Goal: Transaction & Acquisition: Purchase product/service

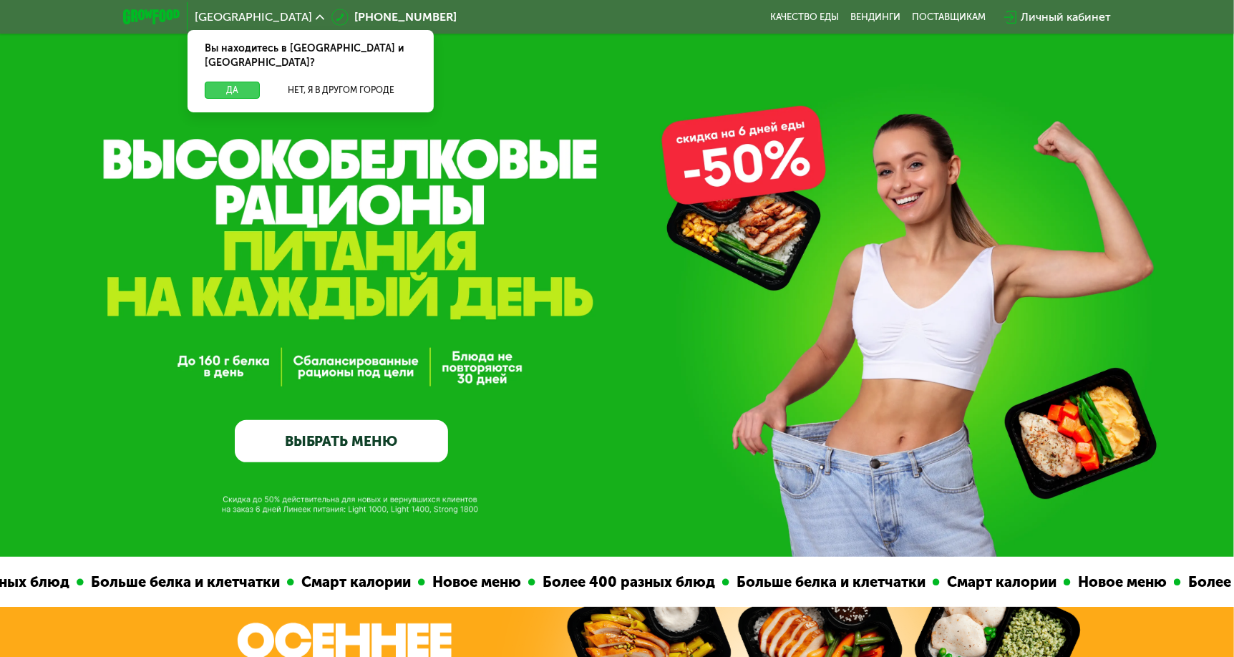
click at [233, 82] on button "Да" at bounding box center [232, 90] width 55 height 17
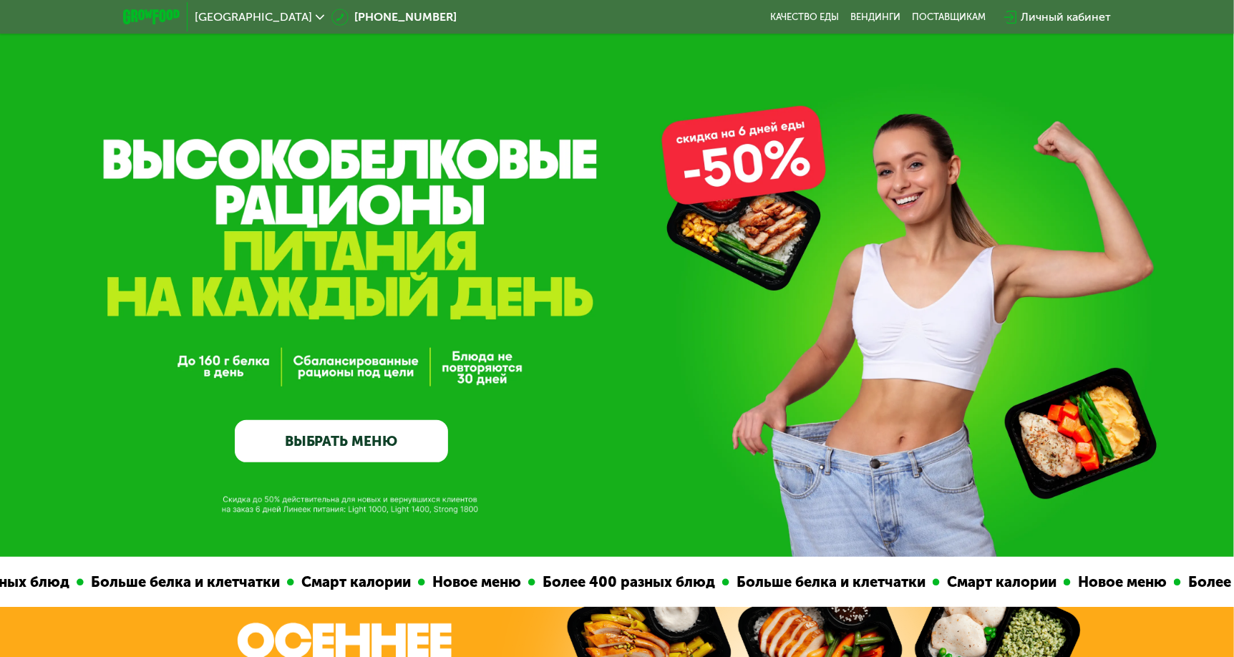
click at [391, 435] on link "ВЫБРАТЬ МЕНЮ" at bounding box center [341, 441] width 213 height 43
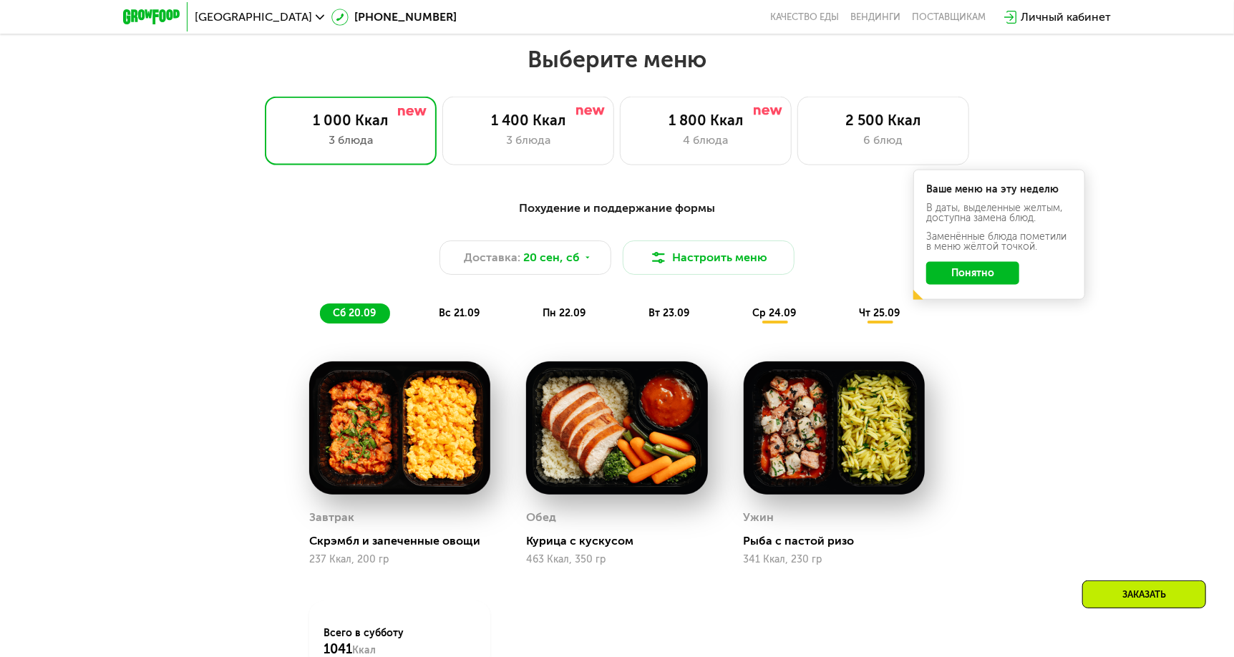
scroll to position [1079, 0]
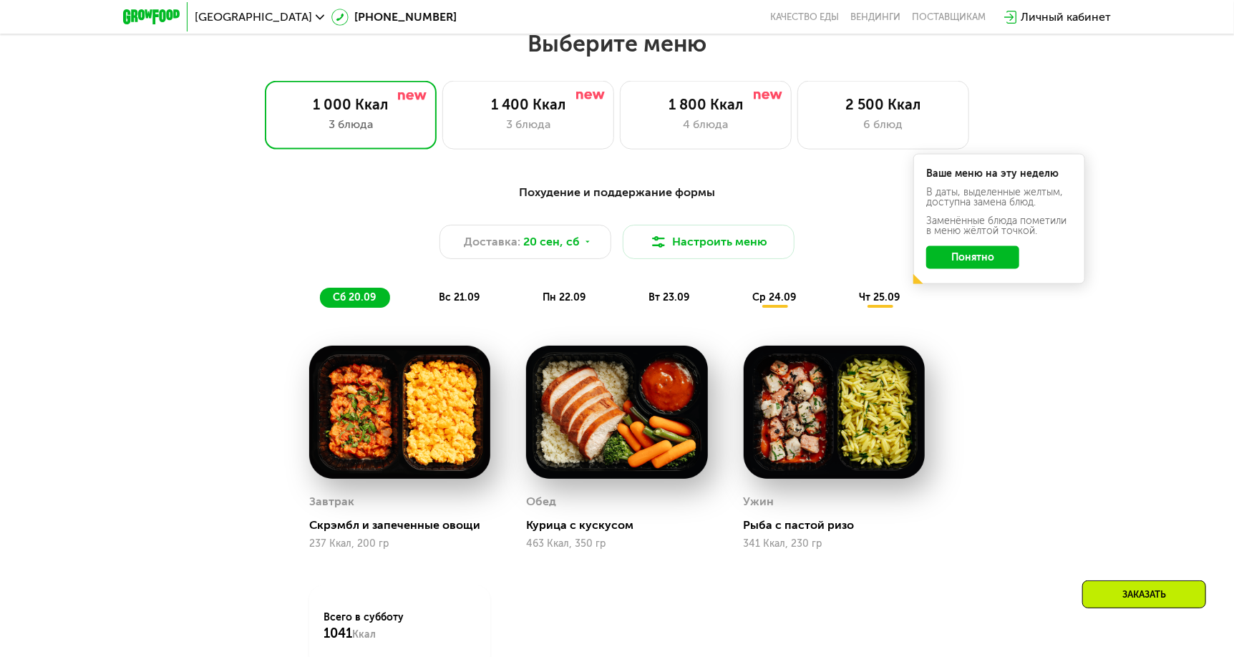
click at [989, 264] on button "Понятно" at bounding box center [972, 257] width 93 height 23
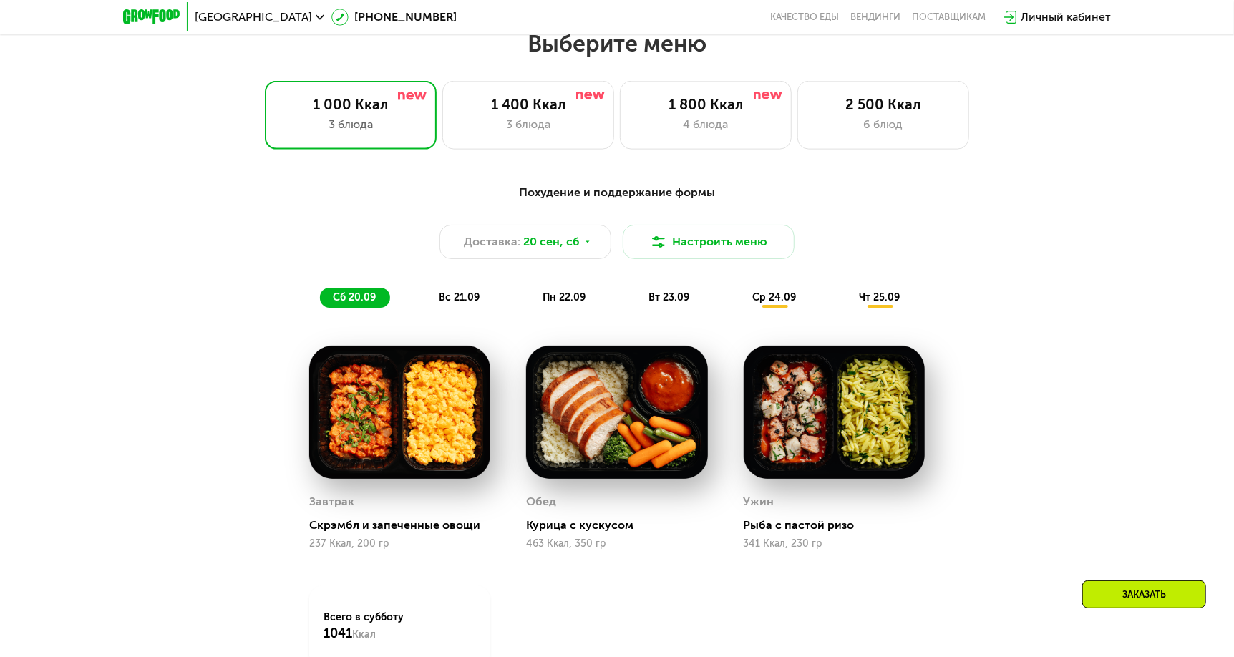
click at [470, 303] on span "вс 21.09" at bounding box center [459, 297] width 41 height 12
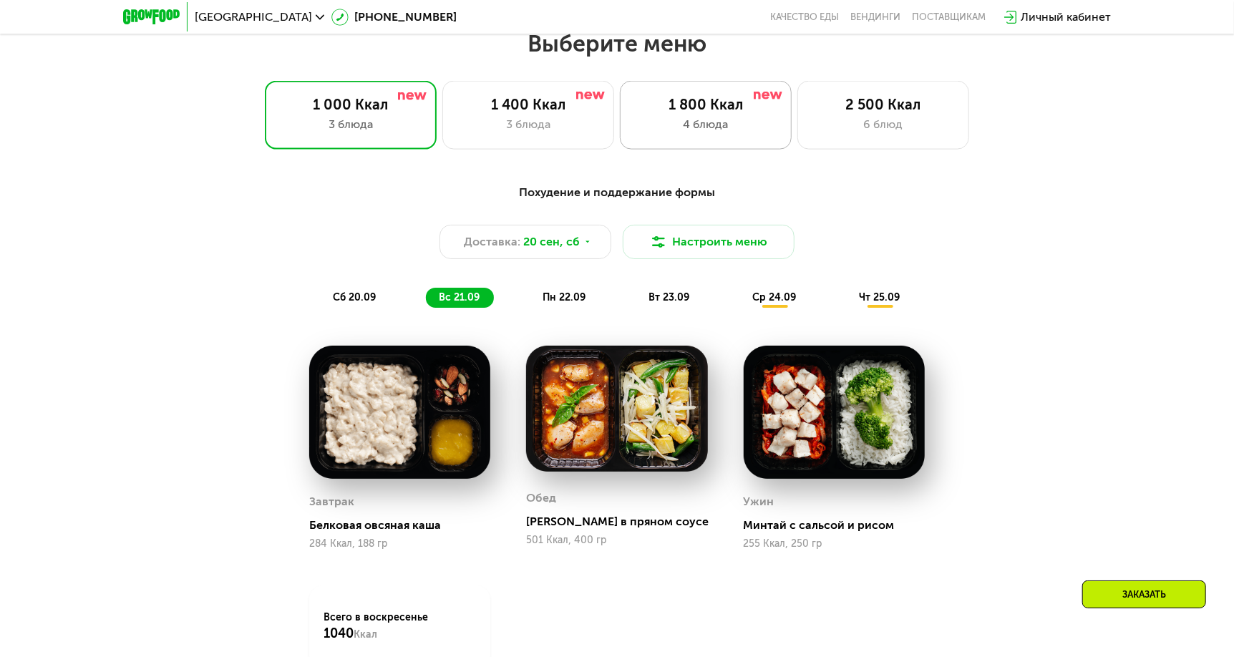
click at [665, 118] on div "1 800 Ккал 4 блюда" at bounding box center [706, 115] width 172 height 69
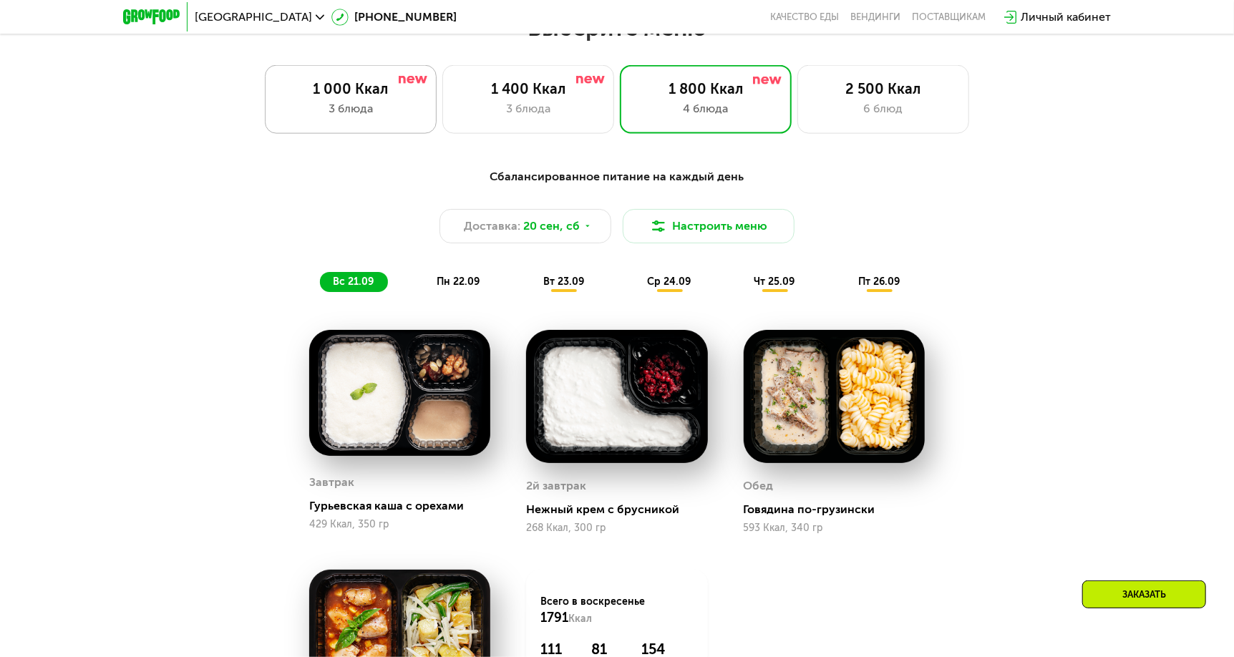
scroll to position [1008, 0]
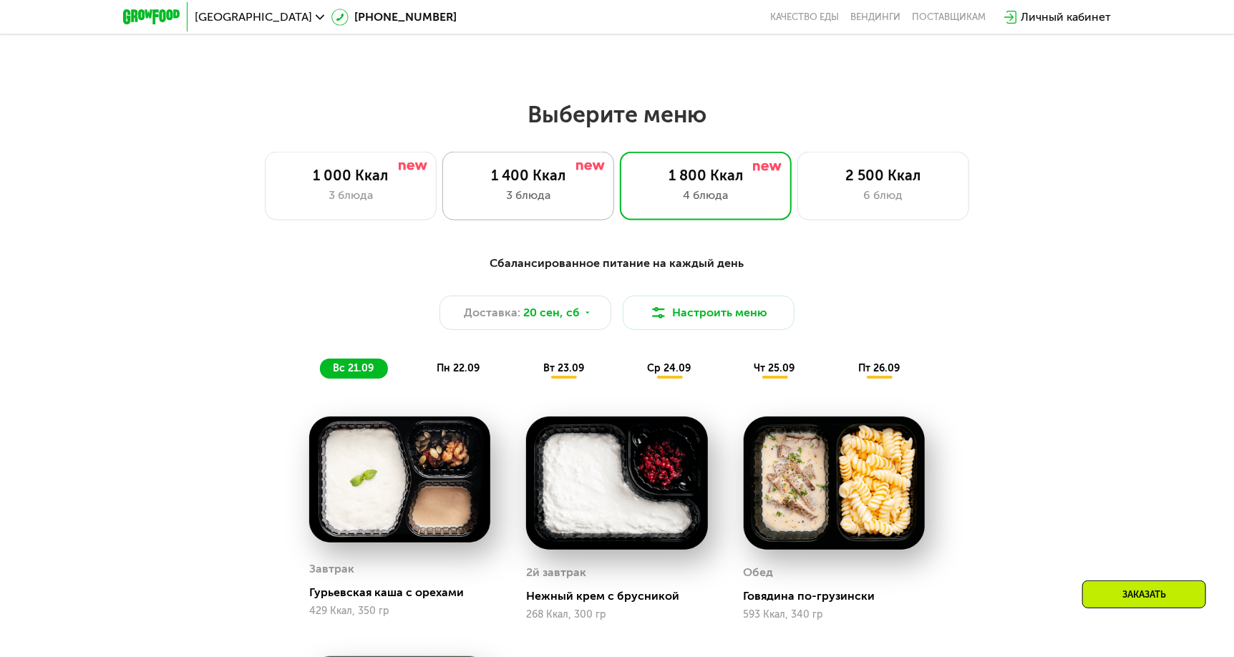
click at [474, 197] on div "3 блюда" at bounding box center [528, 195] width 142 height 17
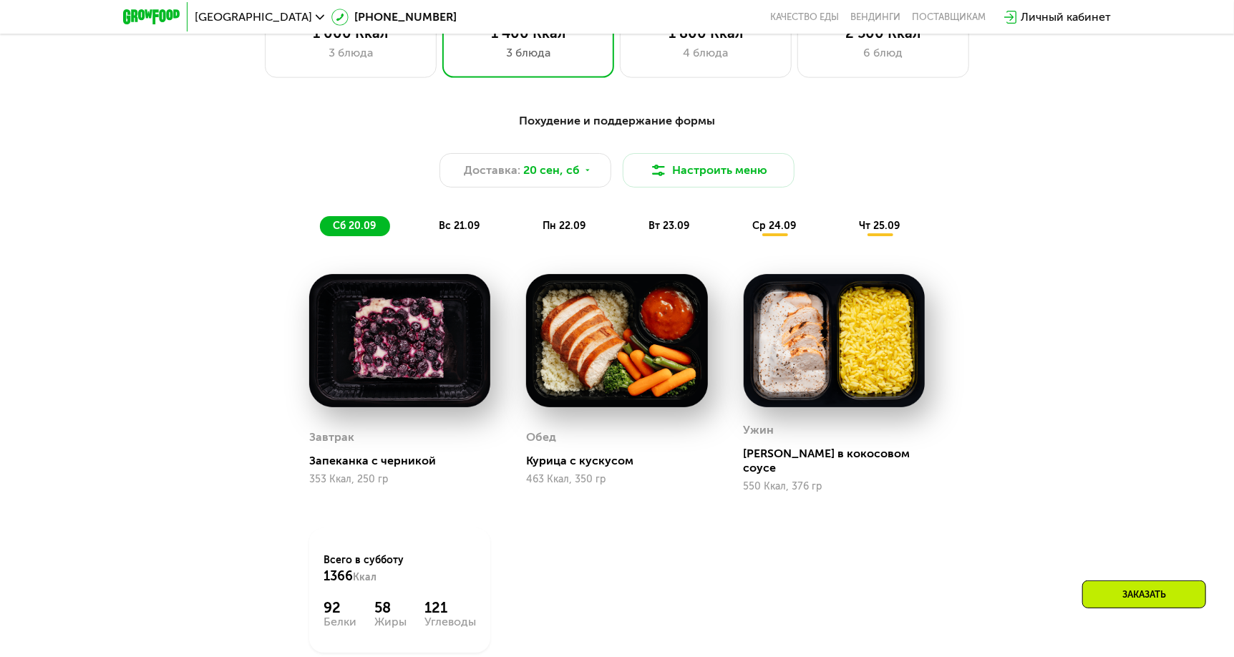
scroll to position [1079, 0]
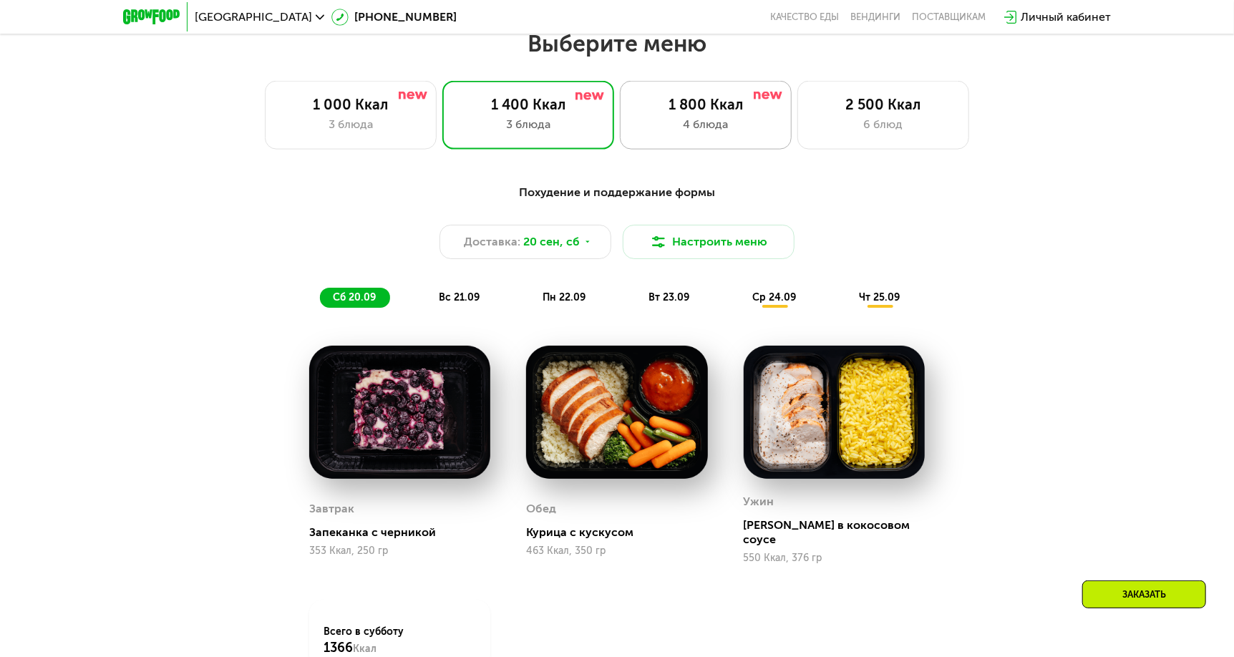
click at [734, 145] on div "1 800 Ккал 4 блюда" at bounding box center [706, 115] width 172 height 69
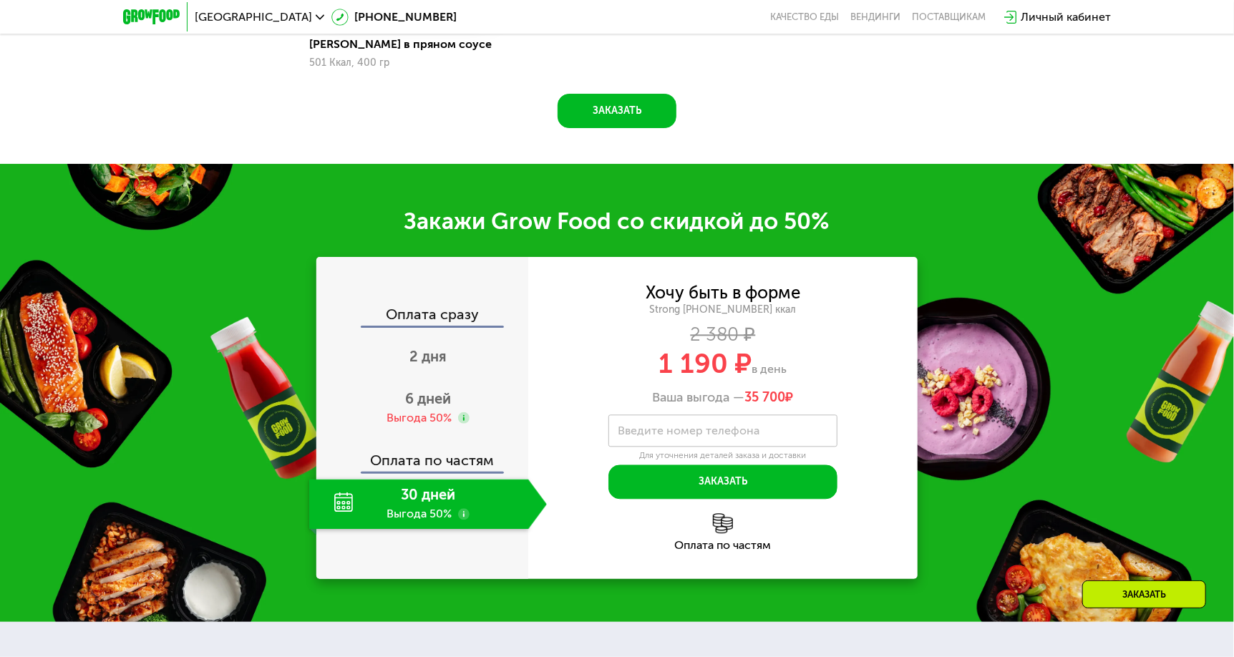
scroll to position [1938, 0]
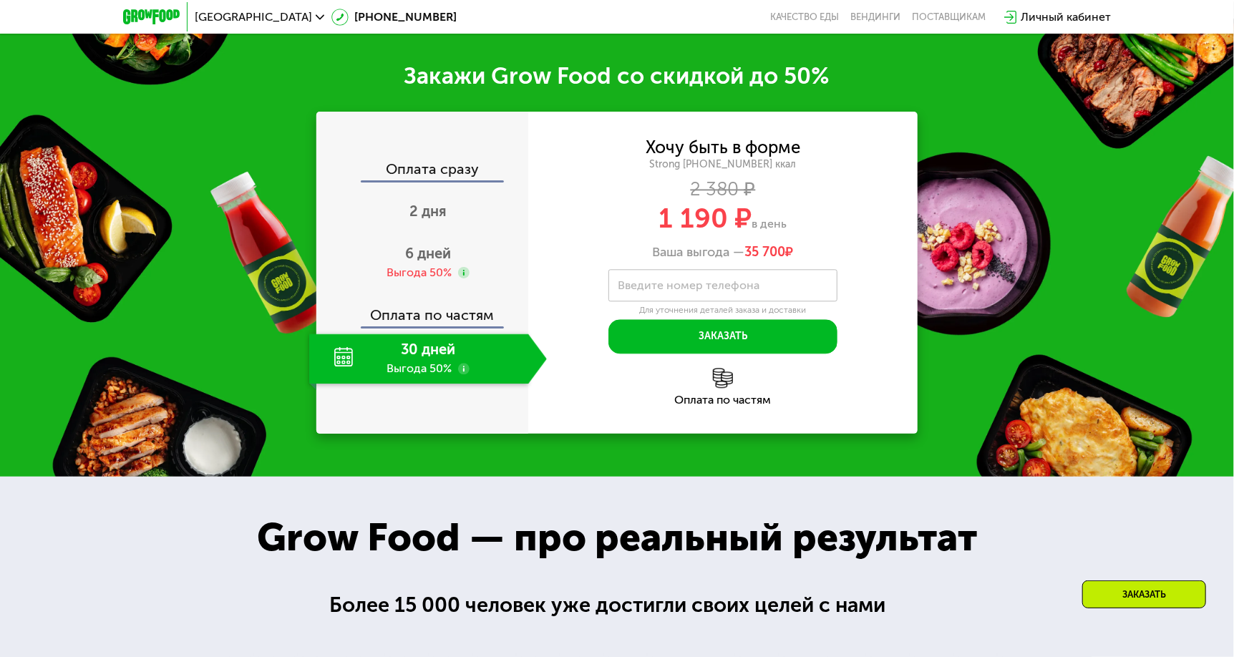
click at [459, 374] on use at bounding box center [463, 368] width 11 height 11
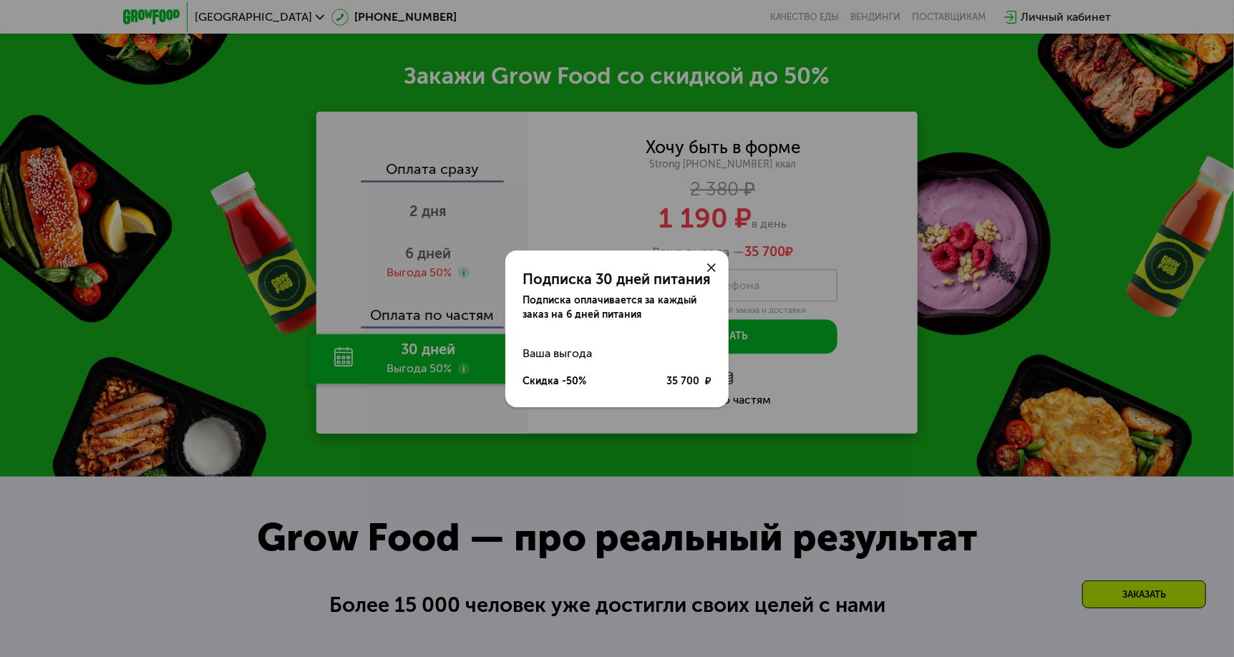
click at [713, 267] on icon at bounding box center [711, 267] width 9 height 9
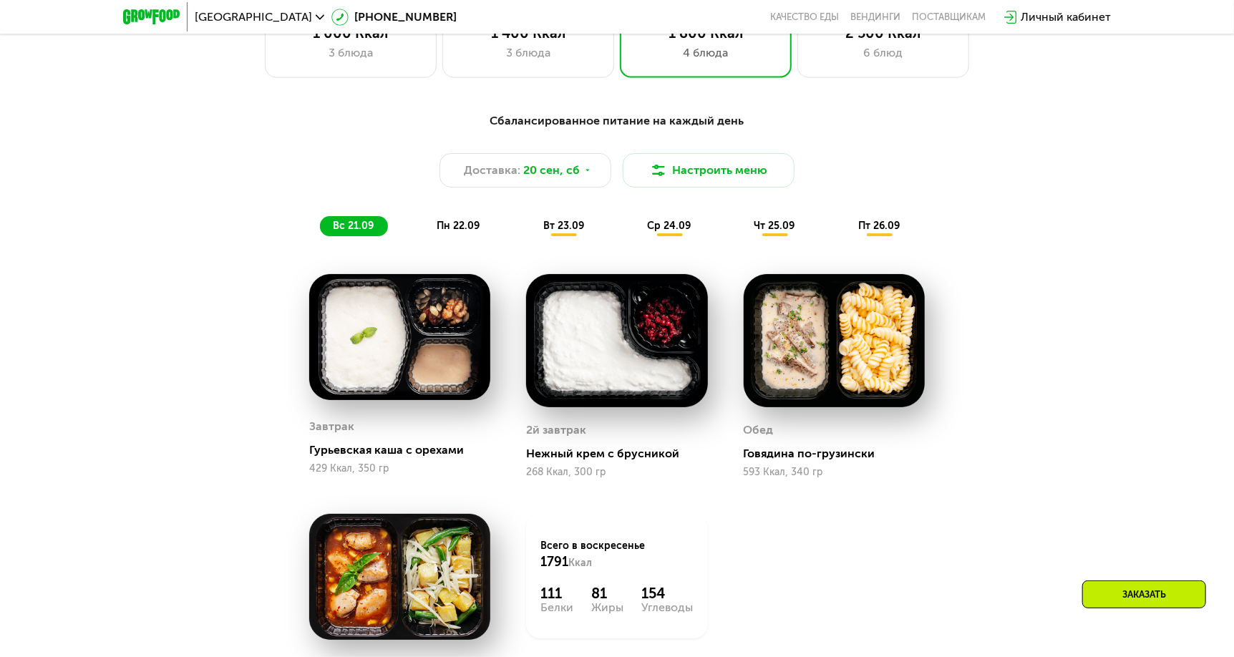
scroll to position [1079, 0]
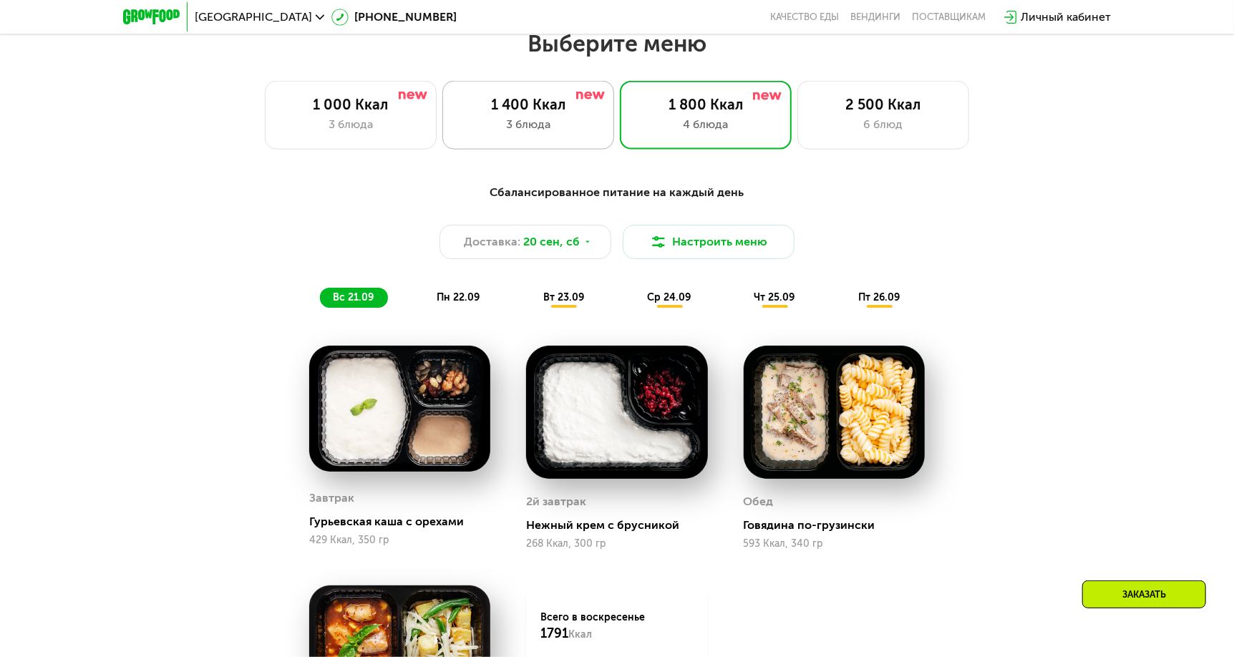
click at [558, 137] on div "1 400 Ккал 3 блюда" at bounding box center [528, 115] width 172 height 69
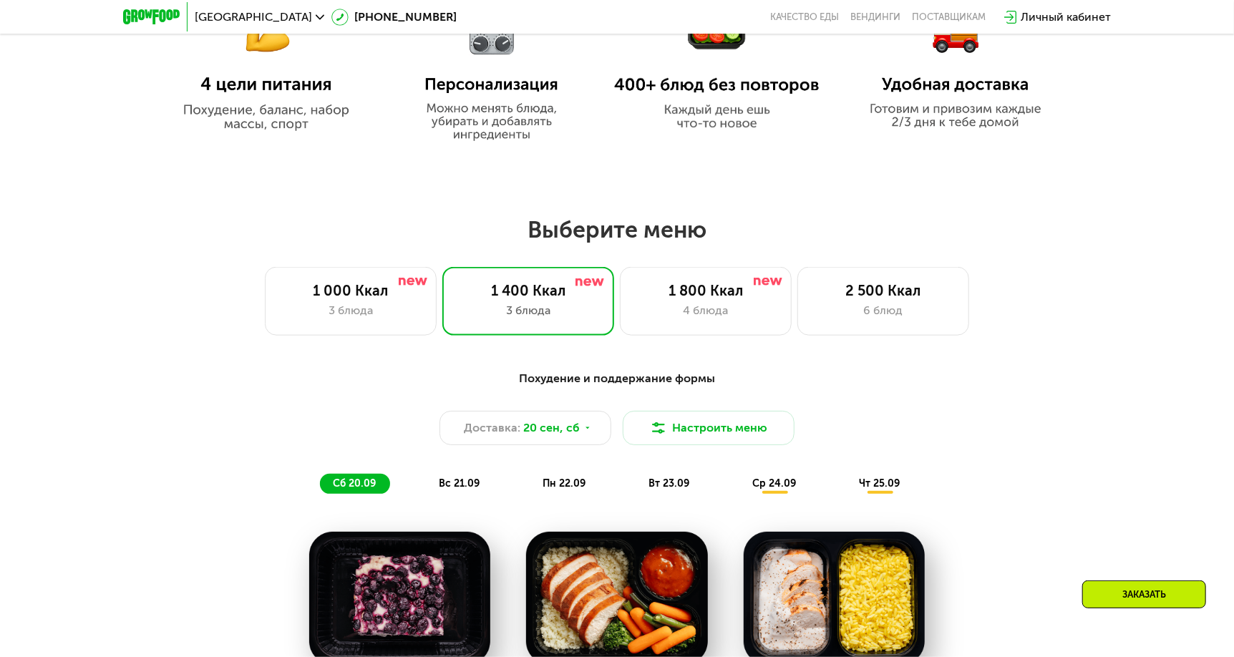
scroll to position [865, 0]
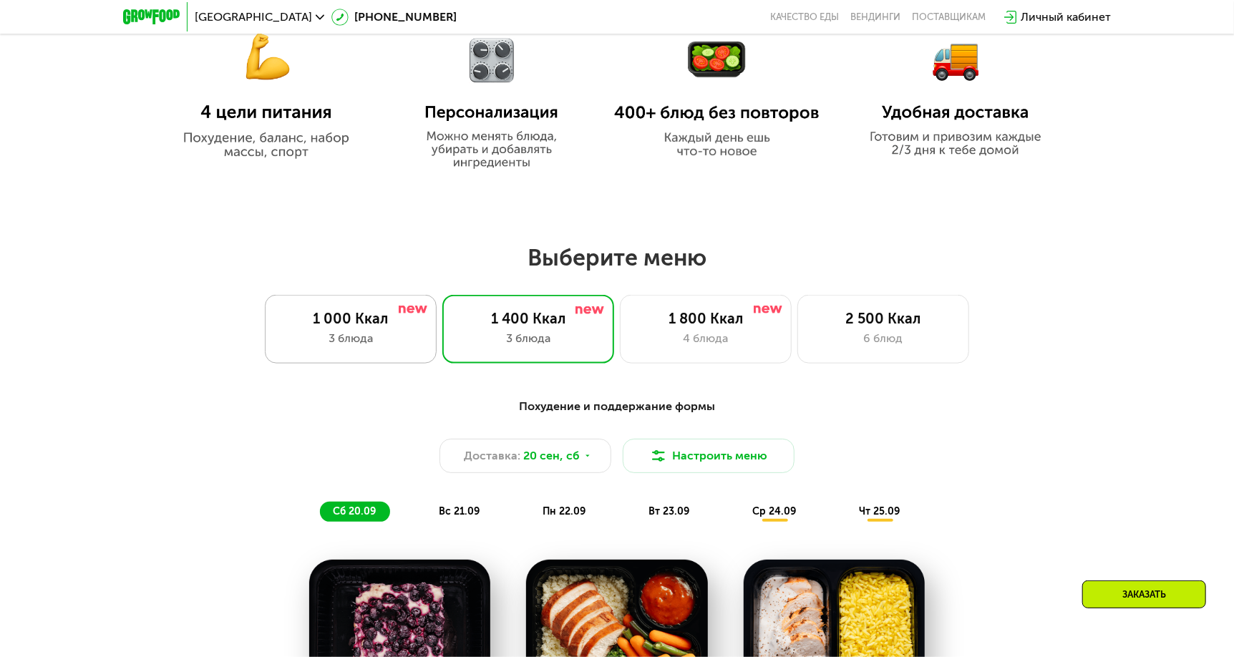
click at [399, 344] on div "3 блюда" at bounding box center [351, 338] width 142 height 17
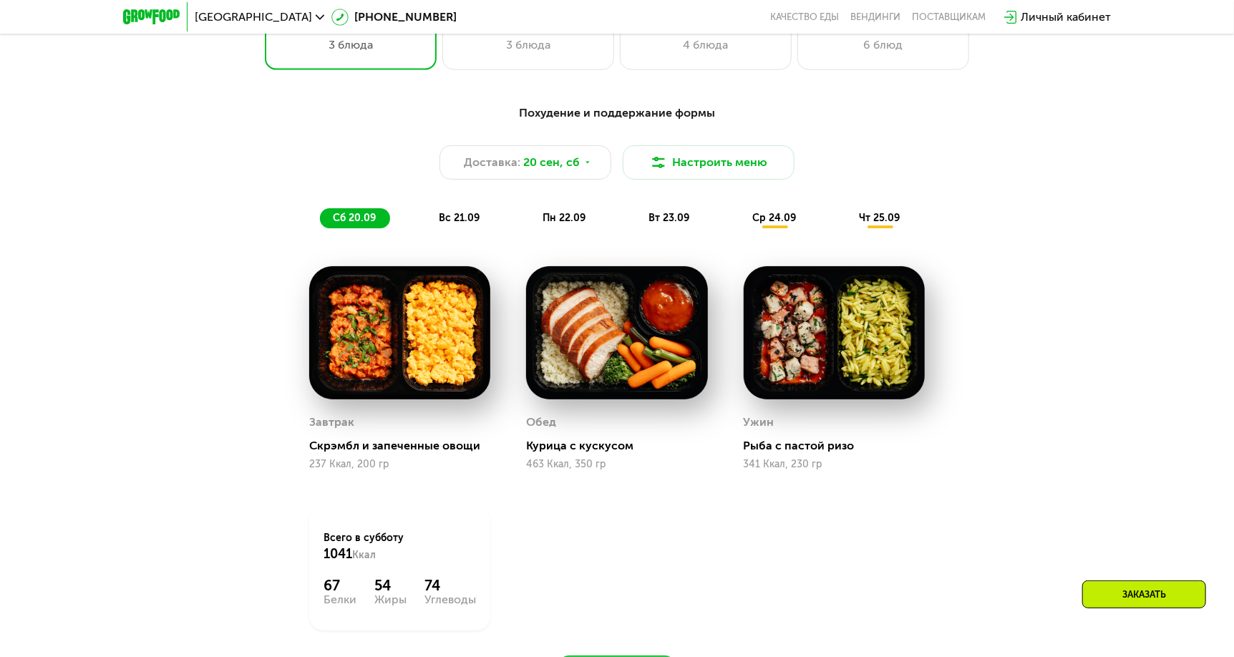
scroll to position [1008, 0]
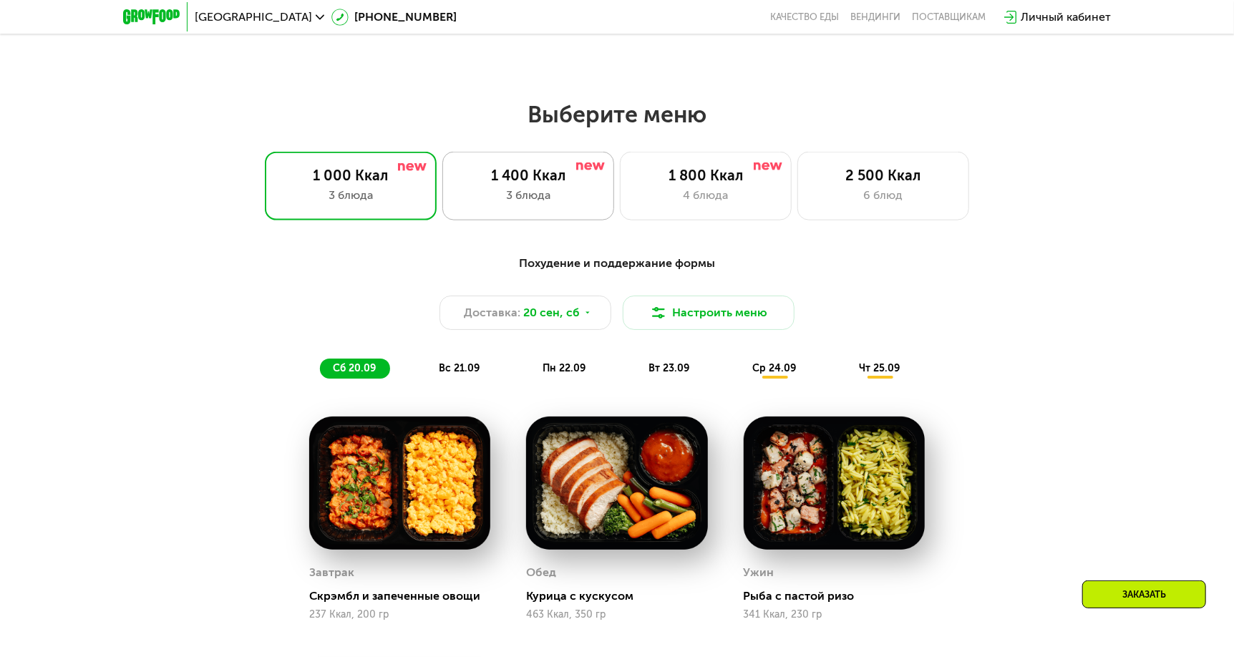
click at [480, 215] on div "1 400 Ккал 3 блюда" at bounding box center [528, 186] width 172 height 69
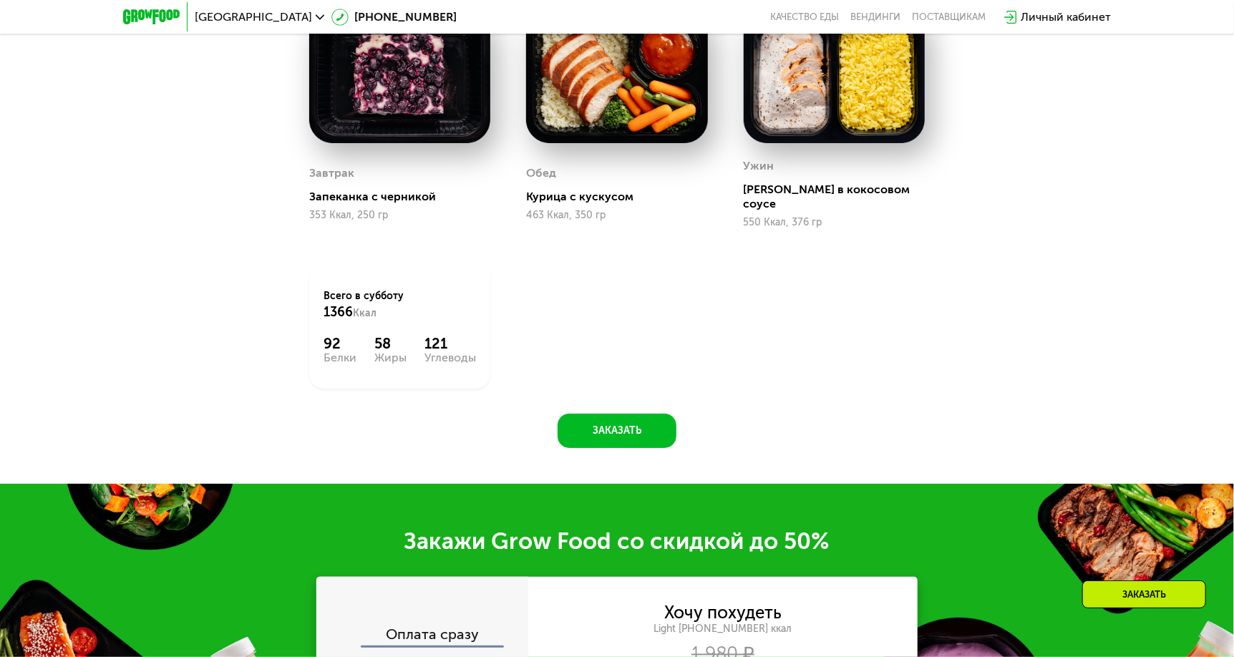
scroll to position [1294, 0]
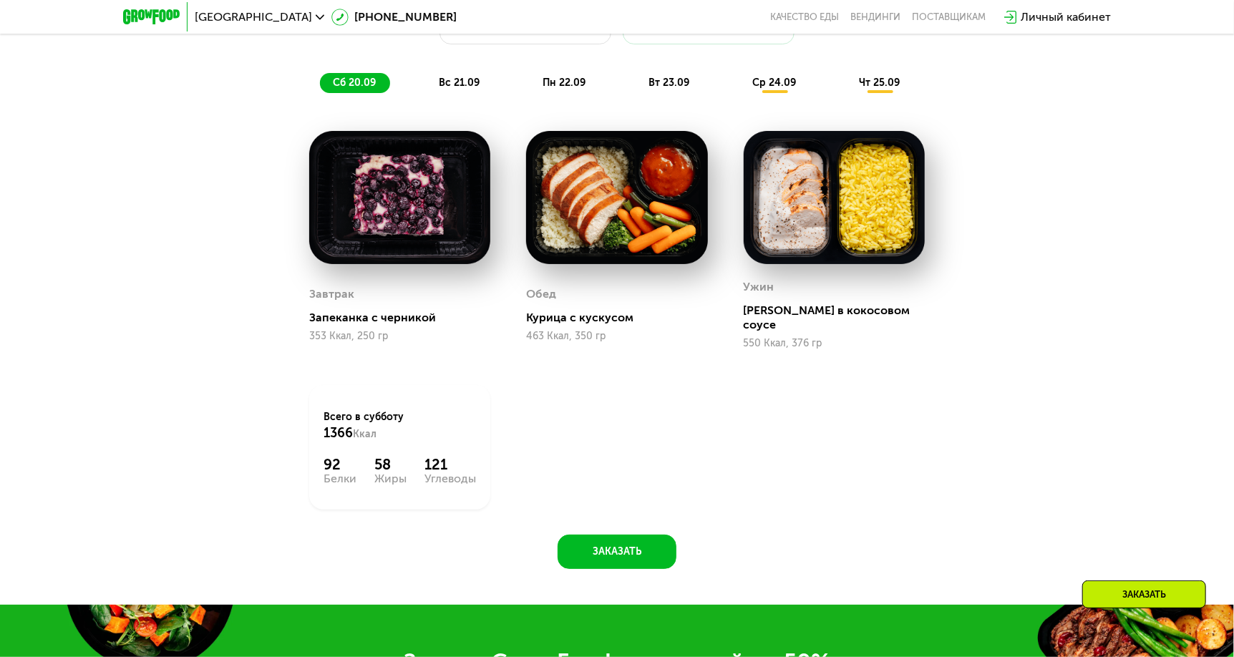
click at [476, 99] on div "Похудение и поддержание формы Доставка: [DATE] Настроить меню сб 20.09 вс 21.09…" at bounding box center [617, 31] width 865 height 141
click at [473, 93] on div "вс 21.09" at bounding box center [460, 83] width 68 height 20
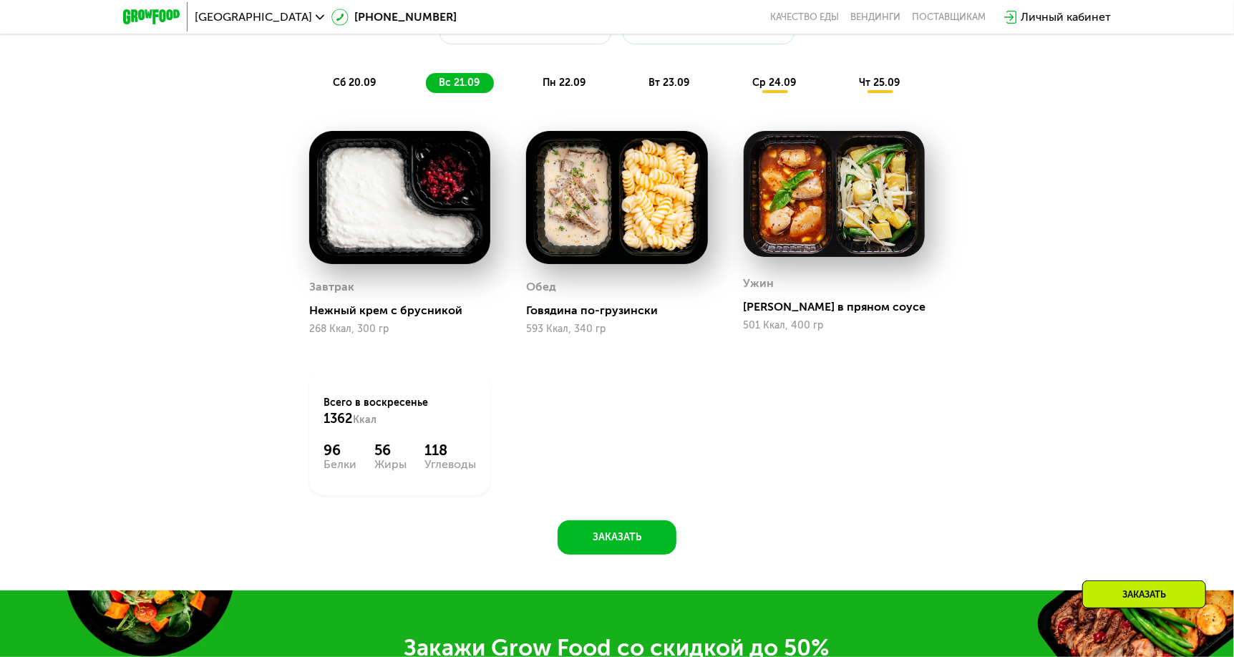
click at [548, 85] on span "пн 22.09" at bounding box center [563, 83] width 43 height 12
click at [666, 85] on span "вт 23.09" at bounding box center [668, 83] width 41 height 12
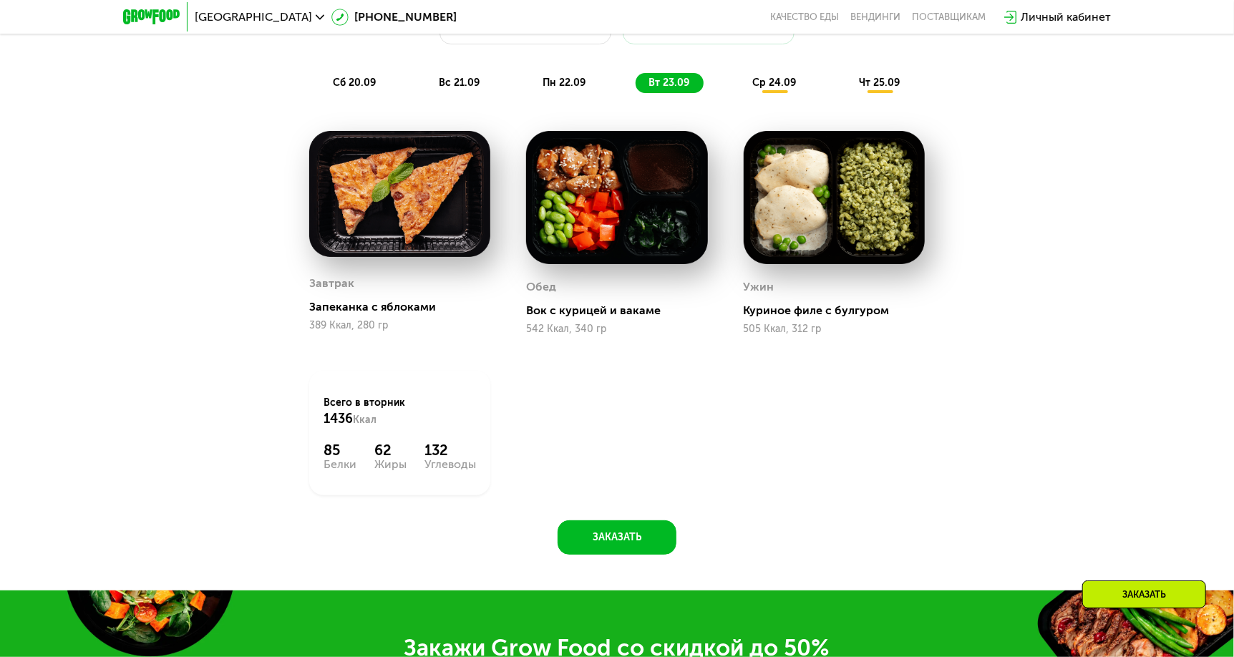
click at [764, 93] on div "ср 24.09" at bounding box center [774, 83] width 71 height 20
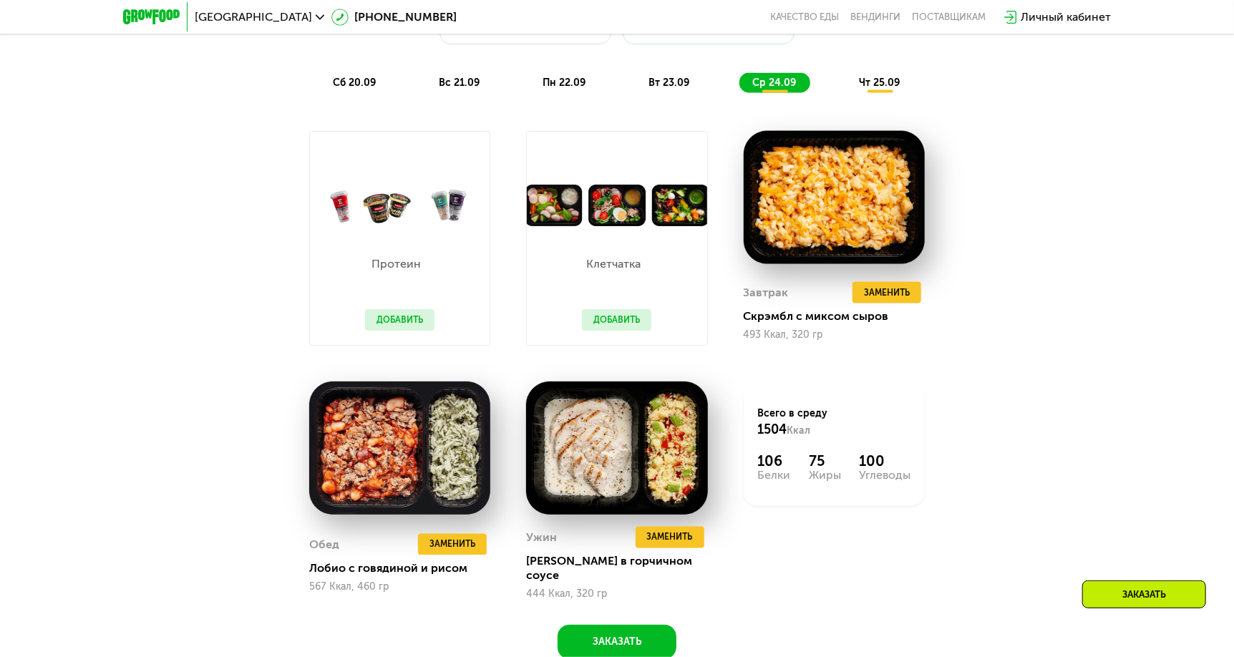
click at [855, 82] on div "чт 25.09" at bounding box center [880, 83] width 68 height 20
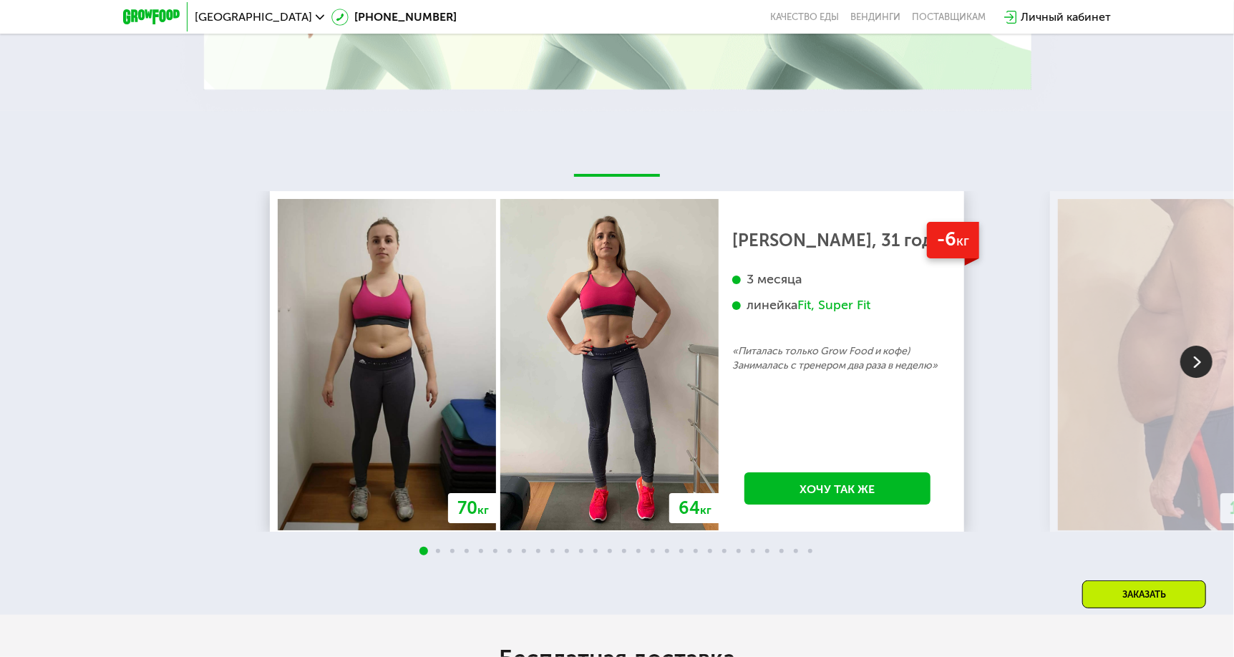
scroll to position [2896, 0]
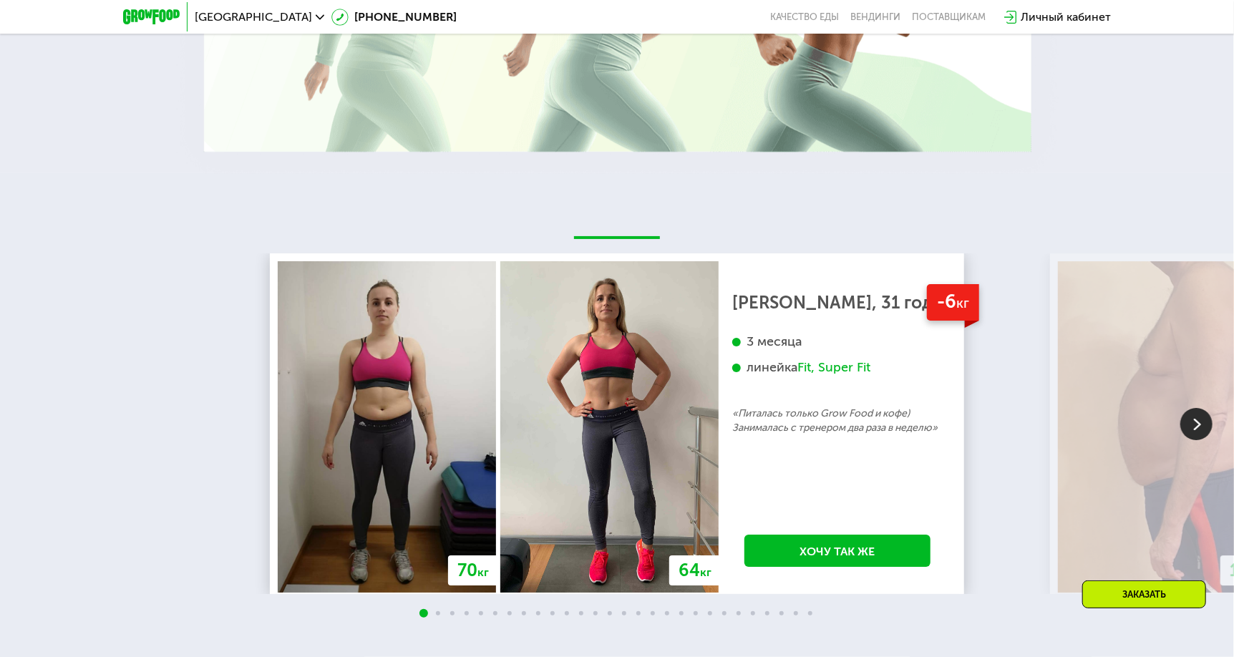
click at [1205, 425] on img at bounding box center [1196, 424] width 32 height 32
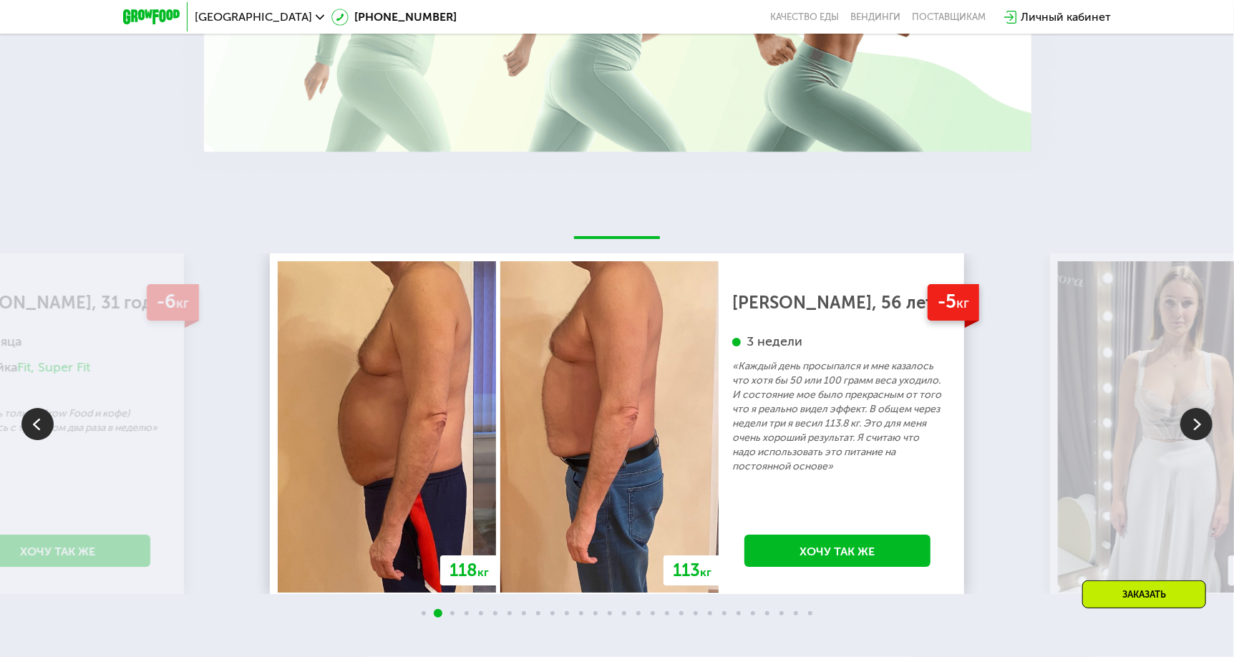
click at [1205, 426] on img at bounding box center [1196, 424] width 32 height 32
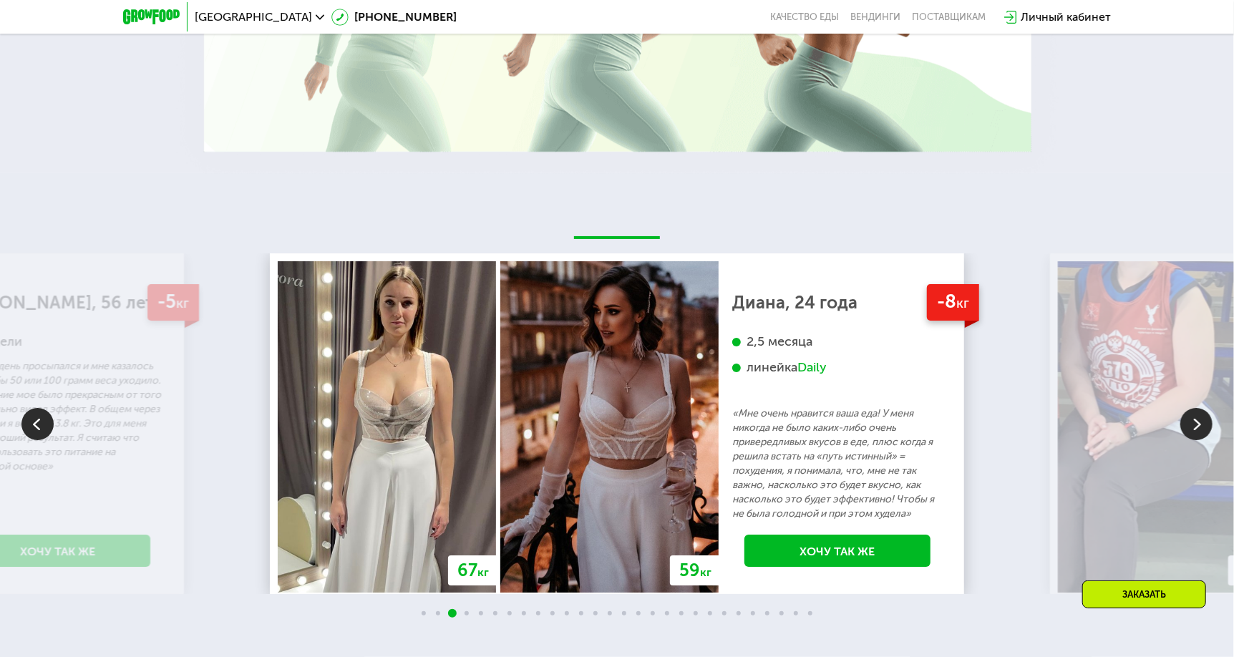
click at [1205, 426] on img at bounding box center [1196, 424] width 32 height 32
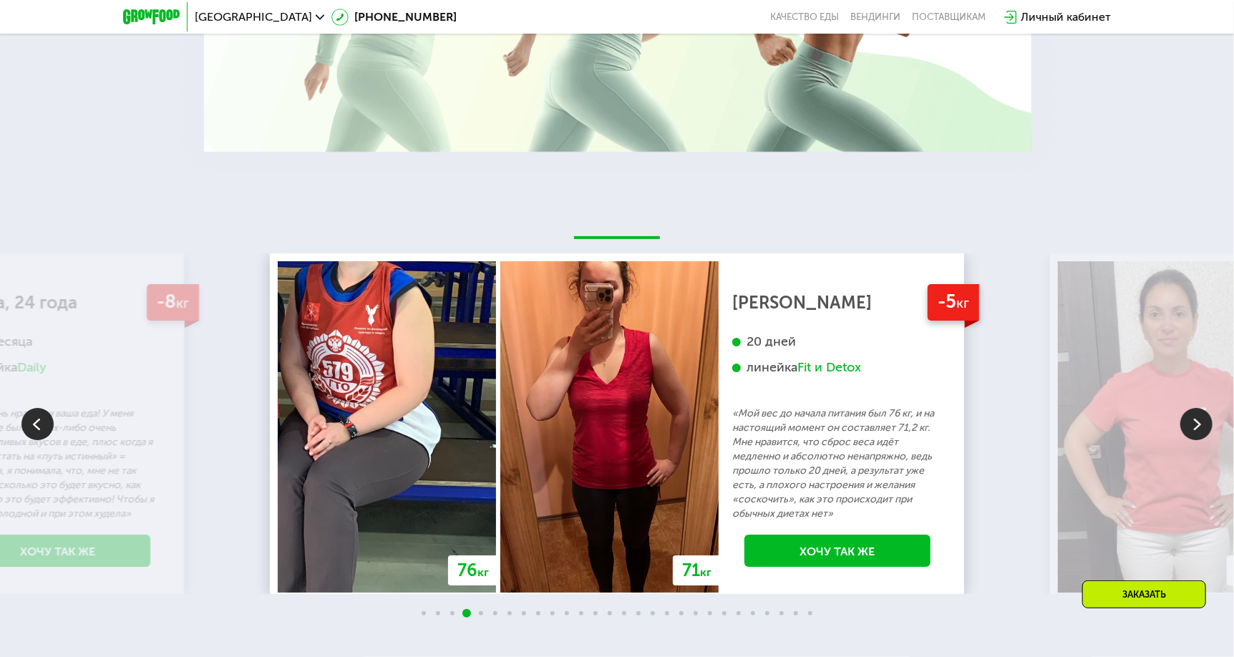
click at [1202, 424] on img at bounding box center [1196, 424] width 32 height 32
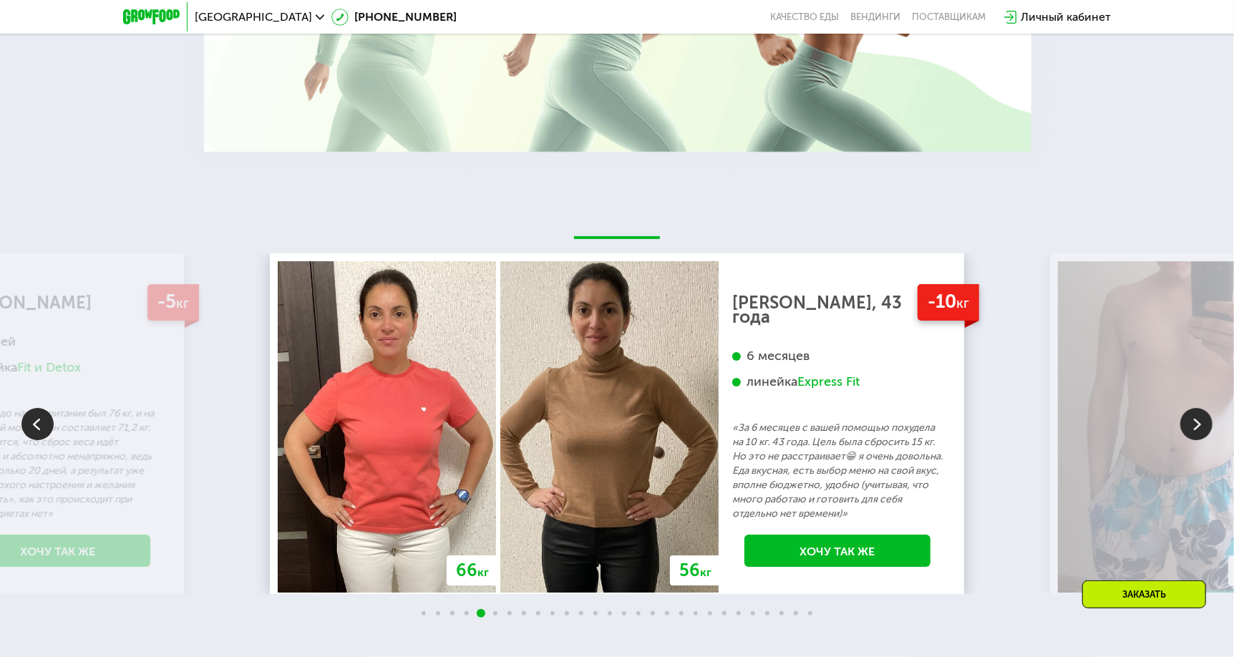
click at [1202, 424] on img at bounding box center [1196, 424] width 32 height 32
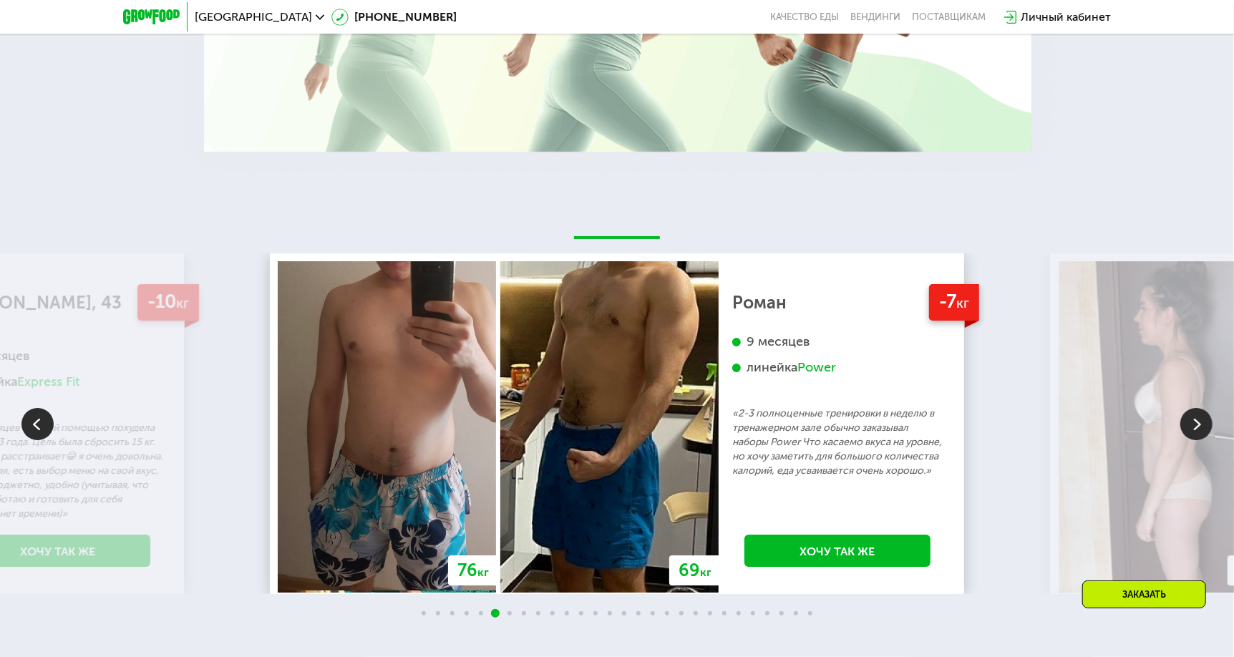
click at [1202, 424] on img at bounding box center [1196, 424] width 32 height 32
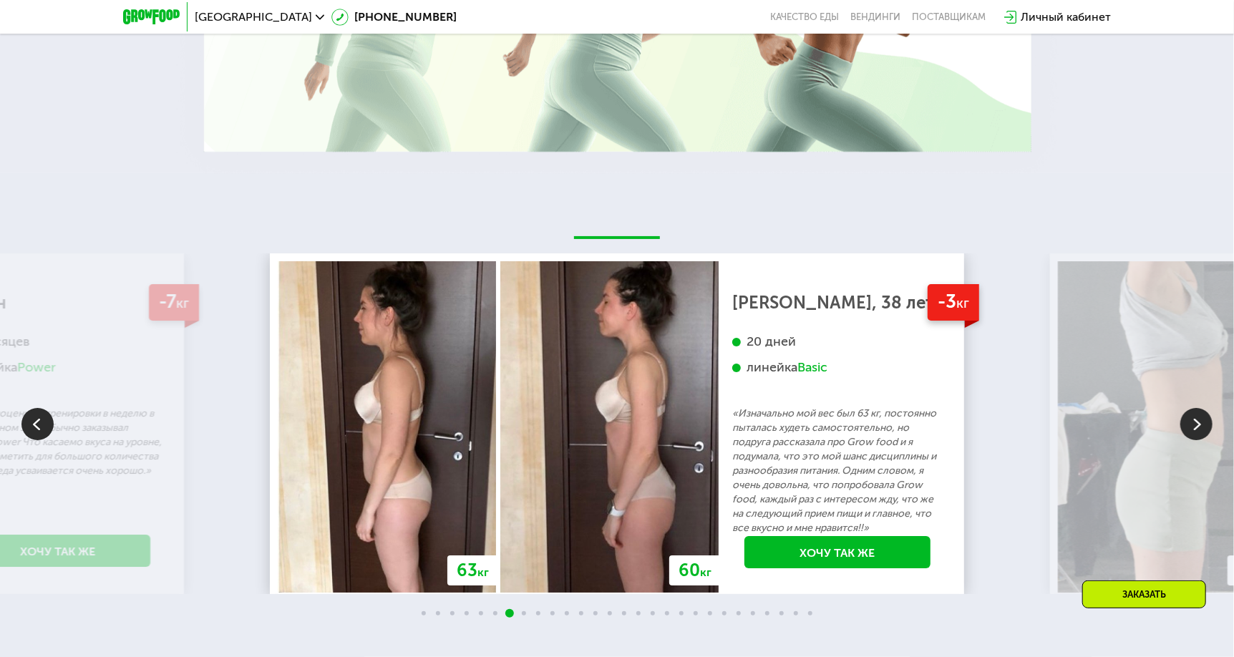
click at [1202, 424] on img at bounding box center [1196, 424] width 32 height 32
